Goal: Transaction & Acquisition: Download file/media

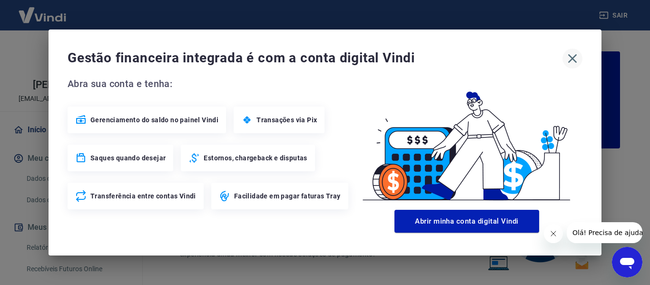
click at [570, 57] on icon "button" at bounding box center [572, 58] width 15 height 15
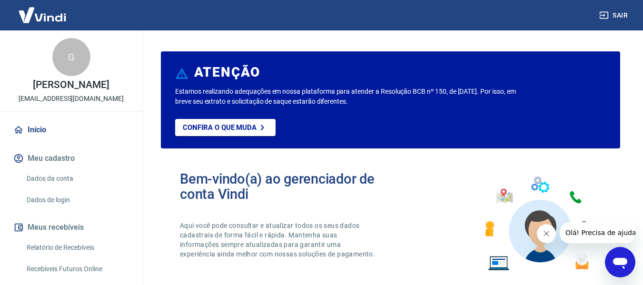
click at [541, 21] on div "Sair" at bounding box center [321, 15] width 643 height 30
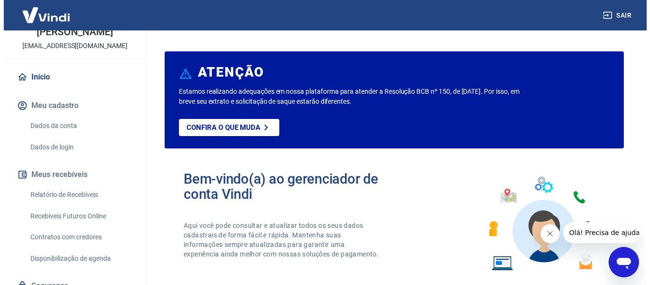
scroll to position [103, 0]
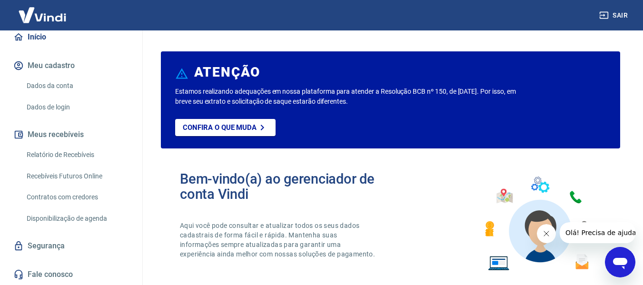
drag, startPoint x: 434, startPoint y: 38, endPoint x: 433, endPoint y: 45, distance: 7.2
click at [76, 155] on link "Relatório de Recebíveis" at bounding box center [77, 155] width 108 height 20
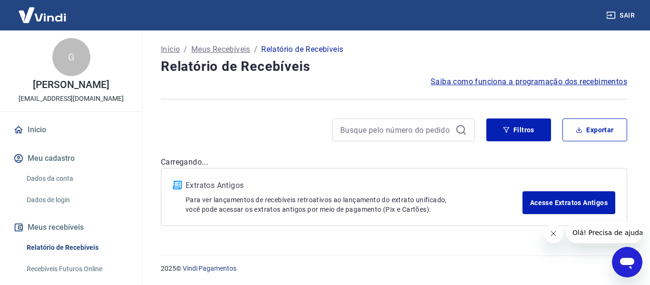
drag, startPoint x: 368, startPoint y: 56, endPoint x: 381, endPoint y: 59, distance: 13.7
click at [368, 56] on div "Início / Meus Recebíveis / Relatório de Recebíveis" at bounding box center [394, 49] width 466 height 15
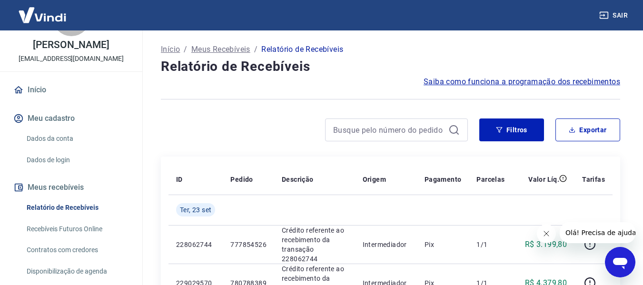
scroll to position [95, 0]
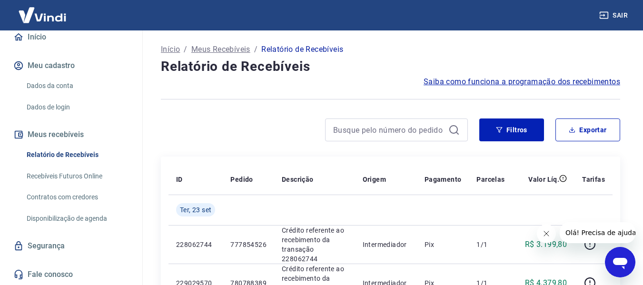
click at [546, 231] on icon "Fechar mensagem da empresa" at bounding box center [546, 234] width 8 height 8
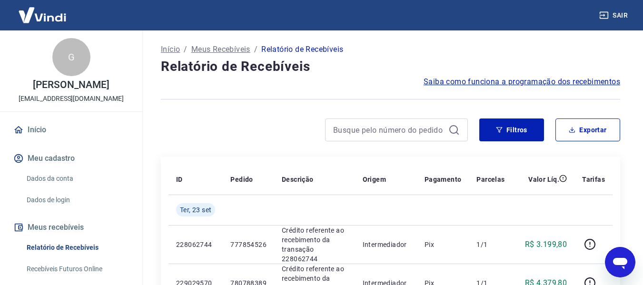
click at [620, 17] on button "Sair" at bounding box center [614, 16] width 34 height 18
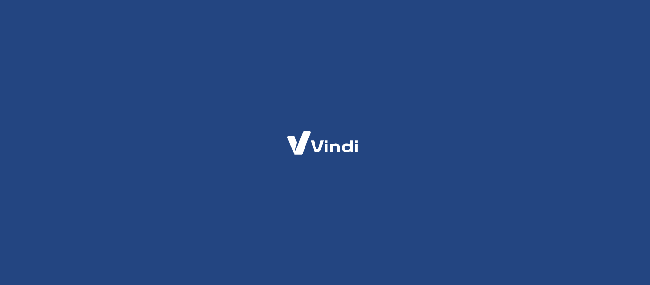
click at [531, 106] on div at bounding box center [325, 142] width 650 height 285
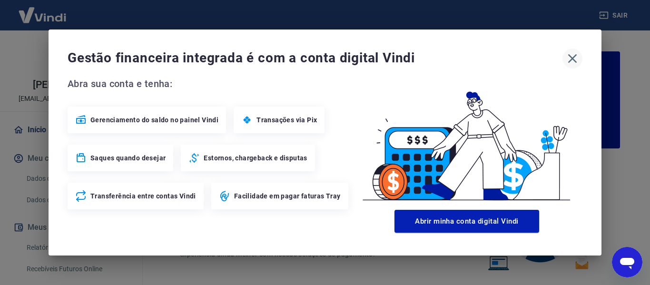
click at [574, 60] on icon "button" at bounding box center [572, 58] width 15 height 15
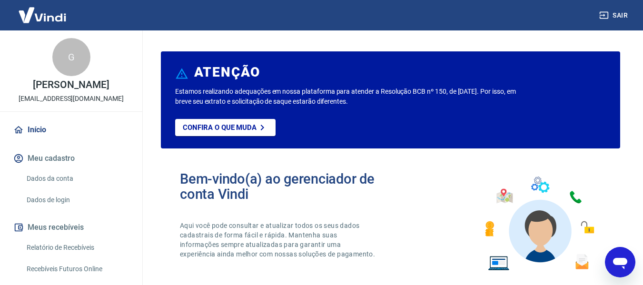
click at [481, 25] on div "Sair" at bounding box center [321, 15] width 643 height 30
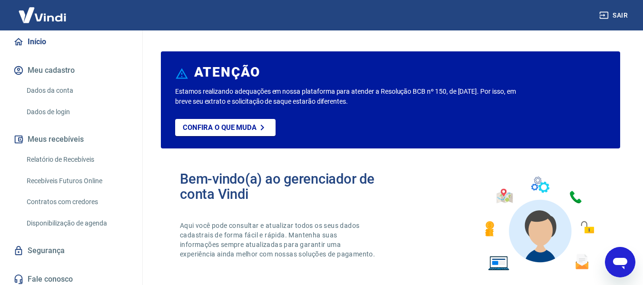
scroll to position [95, 0]
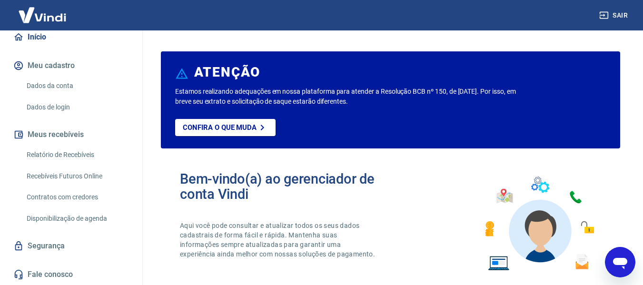
click at [627, 10] on button "Sair" at bounding box center [614, 16] width 34 height 18
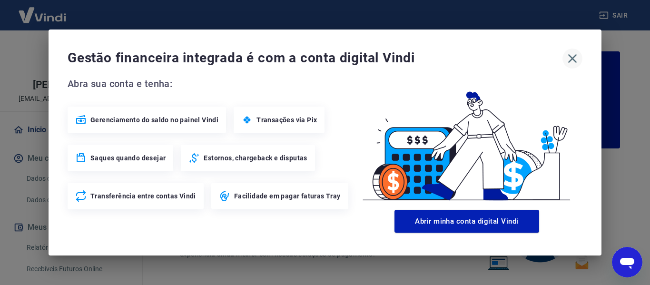
click at [572, 57] on icon "button" at bounding box center [572, 58] width 15 height 15
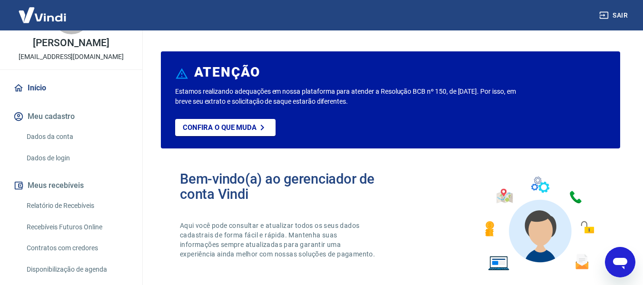
scroll to position [95, 0]
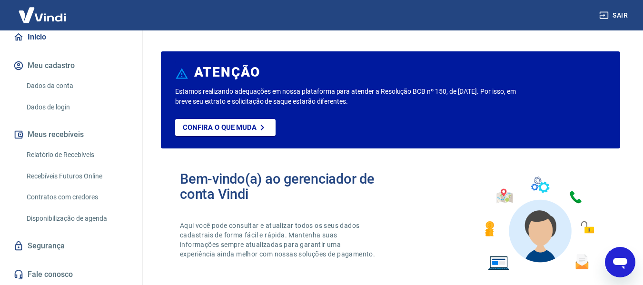
click at [85, 157] on link "Relatório de Recebíveis" at bounding box center [77, 155] width 108 height 20
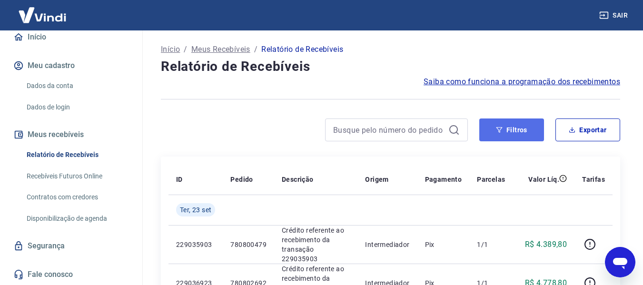
click at [512, 130] on button "Filtros" at bounding box center [511, 130] width 65 height 23
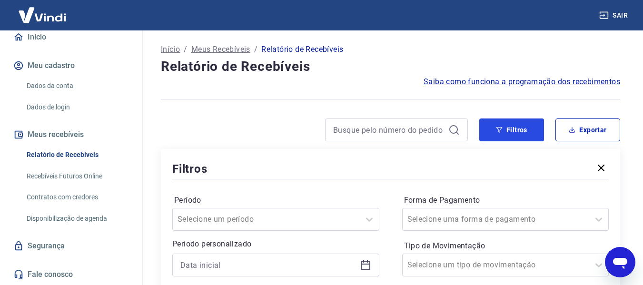
scroll to position [95, 0]
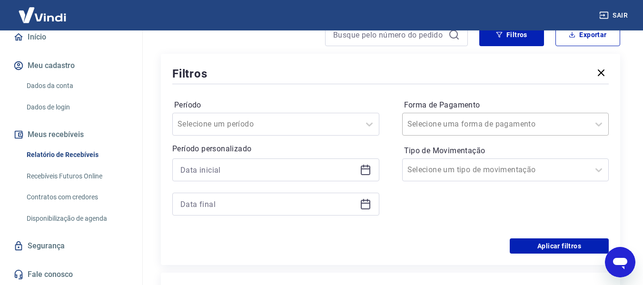
click at [493, 119] on input "Forma de Pagamento" at bounding box center [455, 124] width 96 height 11
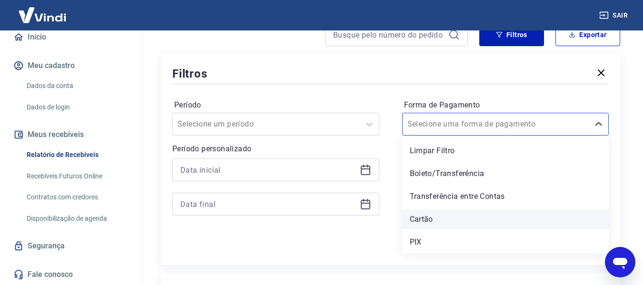
click at [423, 222] on div "Cartão" at bounding box center [505, 219] width 207 height 19
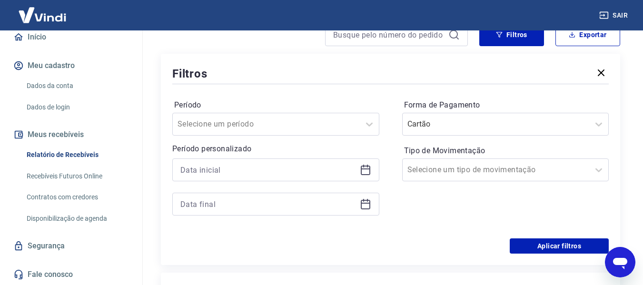
click at [420, 218] on div "Forma de Pagamento Cartão Tipo de Movimentação Selecione um tipo de movimentação" at bounding box center [505, 162] width 207 height 129
click at [279, 118] on div at bounding box center [267, 124] width 178 height 13
click at [301, 98] on div "Período Selecione um período" at bounding box center [275, 117] width 207 height 38
click at [365, 170] on icon at bounding box center [365, 169] width 11 height 11
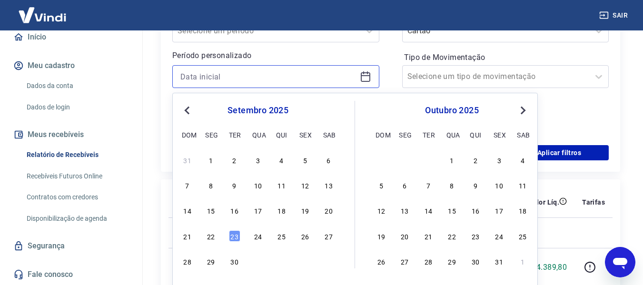
scroll to position [190, 0]
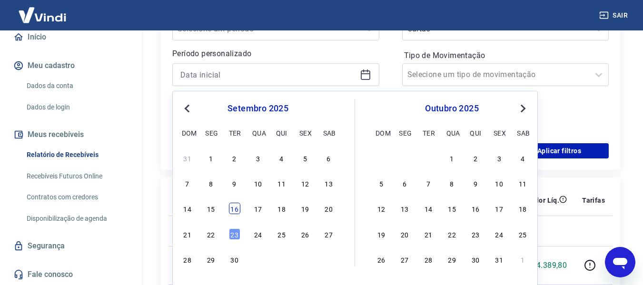
click at [238, 209] on div "16" at bounding box center [234, 208] width 11 height 11
type input "[DATE]"
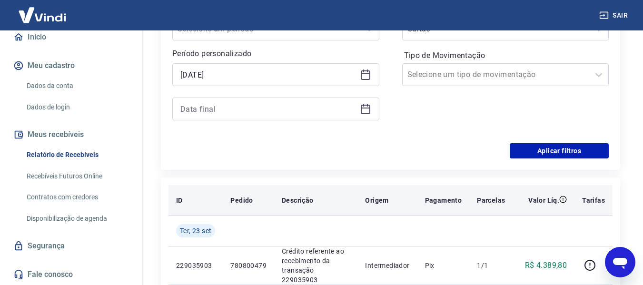
click at [235, 208] on th "Pedido" at bounding box center [248, 200] width 51 height 30
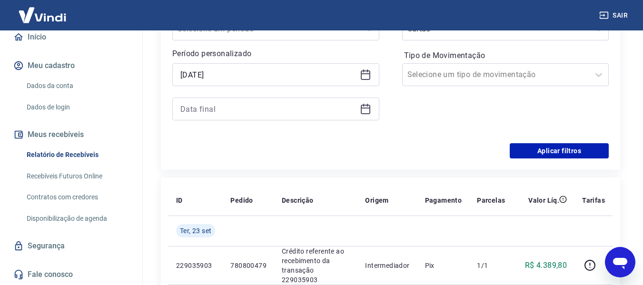
click at [366, 108] on icon at bounding box center [366, 108] width 10 height 1
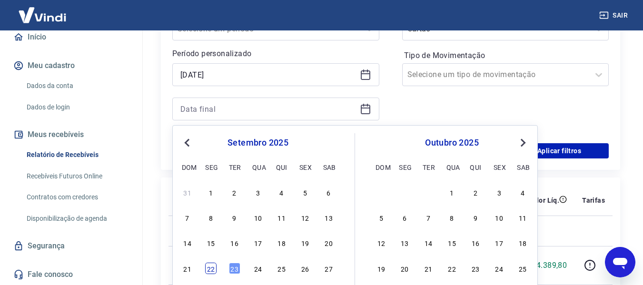
click at [206, 271] on div "22" at bounding box center [210, 268] width 11 height 11
type input "[DATE]"
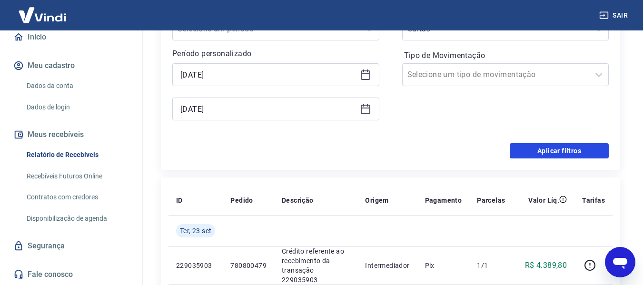
click at [554, 149] on button "Aplicar filtros" at bounding box center [559, 150] width 99 height 15
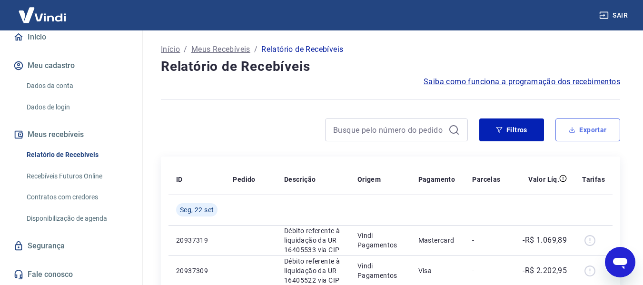
click at [591, 136] on button "Exportar" at bounding box center [588, 130] width 65 height 23
type input "[DATE]"
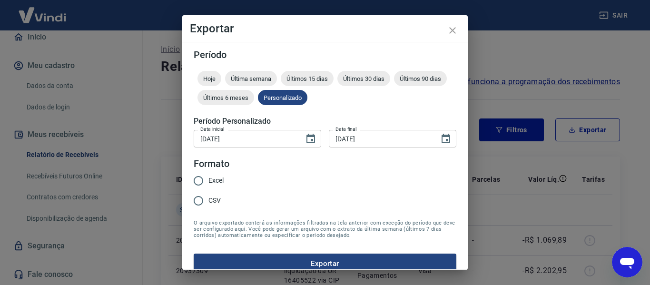
click at [200, 177] on input "Excel" at bounding box center [199, 181] width 20 height 20
radio input "true"
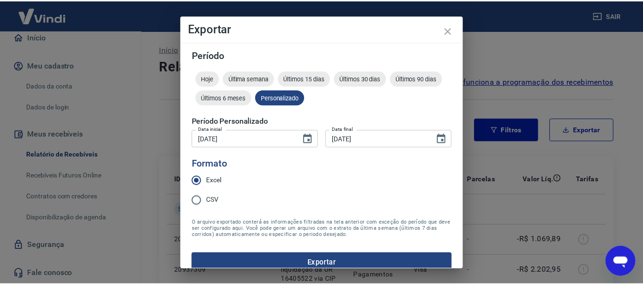
scroll to position [12, 0]
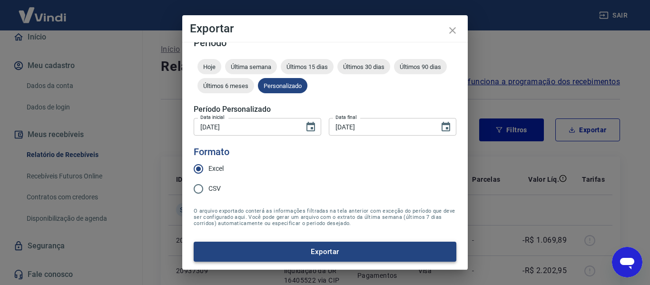
click at [332, 248] on button "Exportar" at bounding box center [325, 252] width 263 height 20
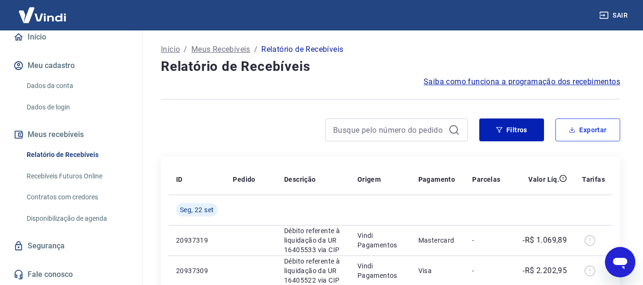
scroll to position [103, 0]
click at [89, 174] on link "Recebíveis Futuros Online" at bounding box center [77, 177] width 108 height 20
